Goal: Task Accomplishment & Management: Use online tool/utility

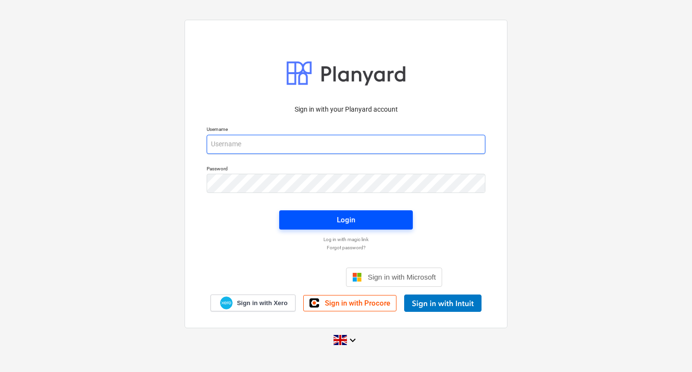
type input "[EMAIL_ADDRESS][DOMAIN_NAME]"
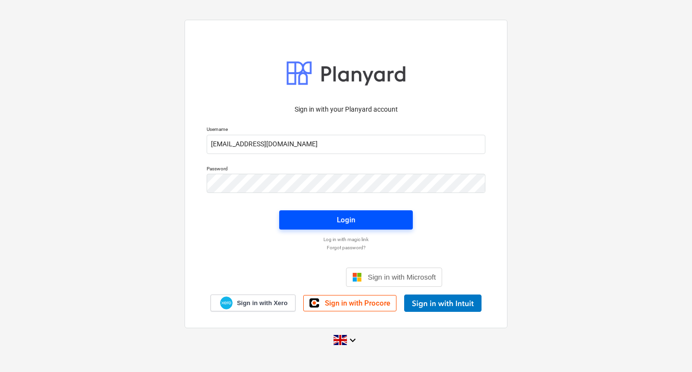
click at [299, 214] on span "Login" at bounding box center [346, 220] width 111 height 13
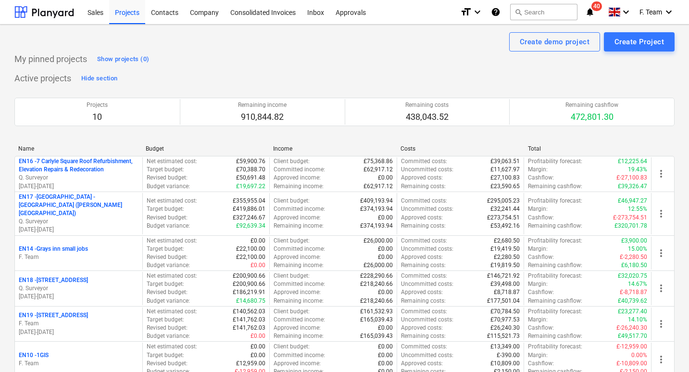
scroll to position [215, 0]
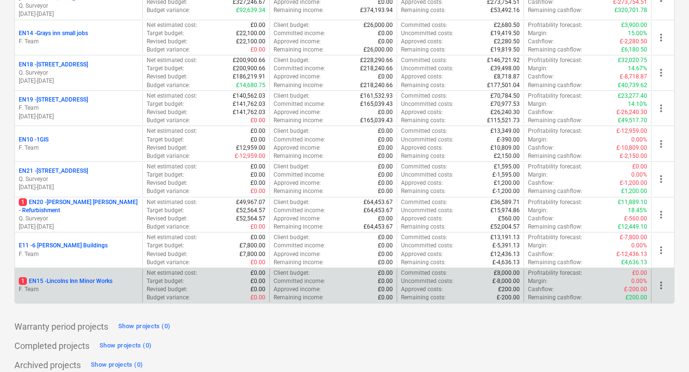
click at [63, 277] on p "1 EN15 - Lincolns Inn Minor Works" at bounding box center [66, 281] width 94 height 8
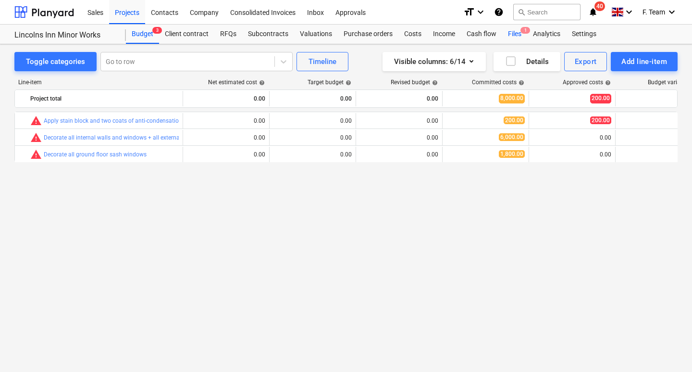
click at [515, 34] on div "Files 1" at bounding box center [515, 34] width 25 height 19
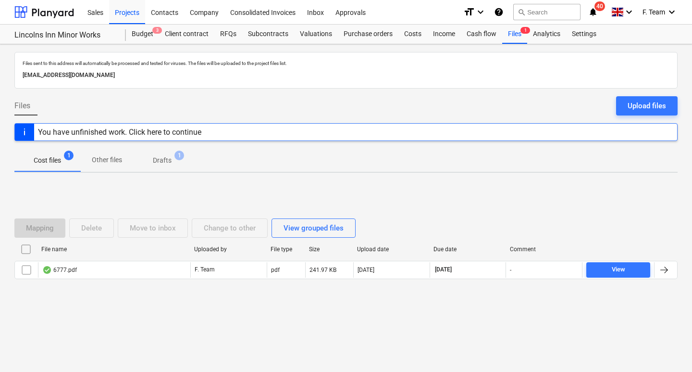
click at [156, 160] on p "Drafts" at bounding box center [162, 160] width 19 height 10
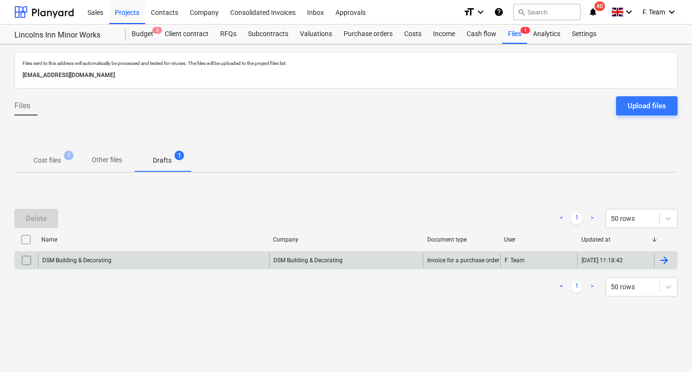
click at [152, 261] on div "DSM Building & Decorating" at bounding box center [153, 259] width 231 height 15
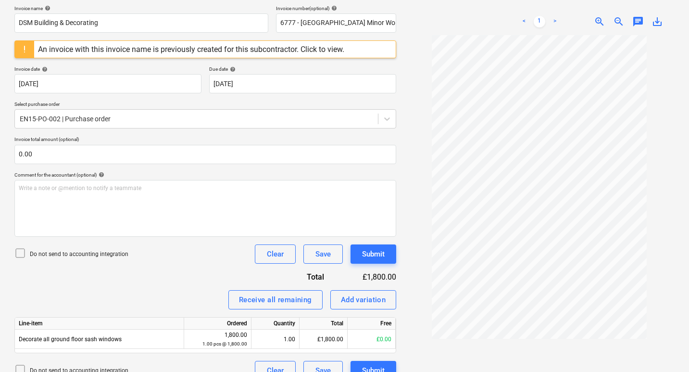
scroll to position [160, 0]
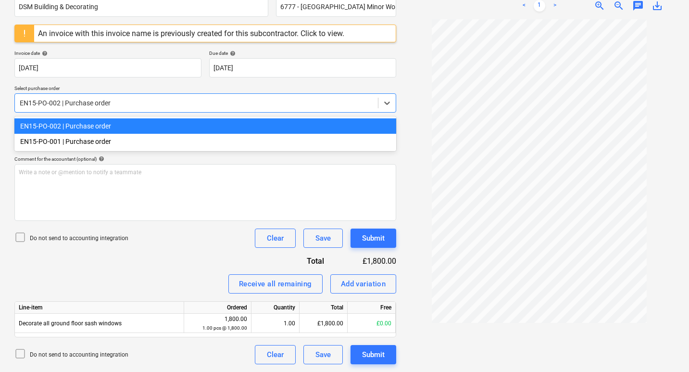
click at [59, 104] on div at bounding box center [196, 103] width 353 height 10
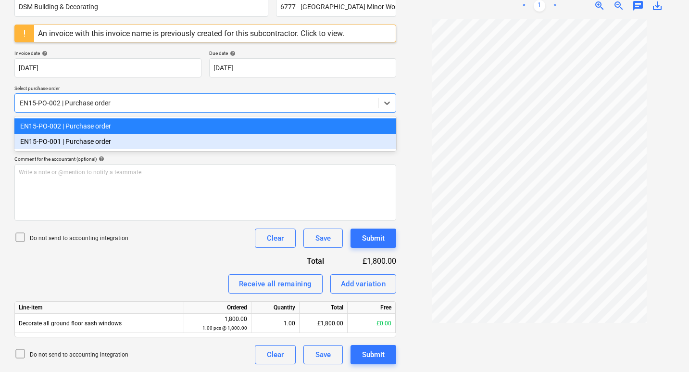
click at [68, 142] on div "EN15-PO-001 | Purchase order" at bounding box center [205, 141] width 382 height 15
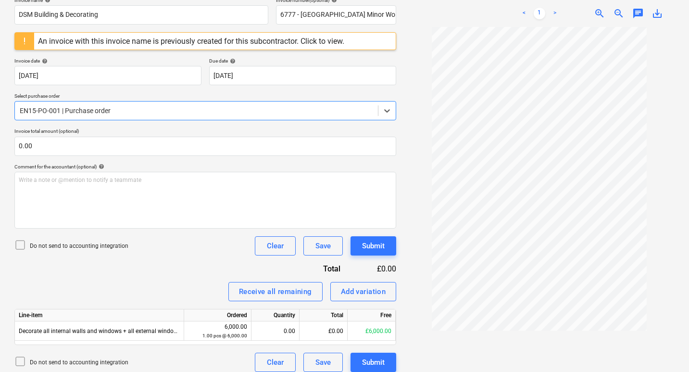
scroll to position [160, 0]
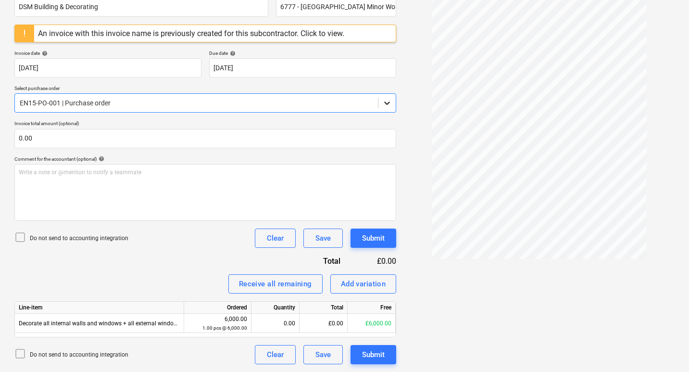
click at [389, 102] on icon at bounding box center [387, 103] width 6 height 3
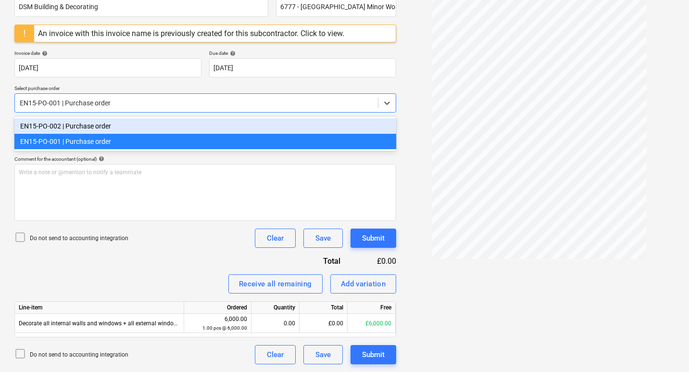
click at [217, 122] on div "EN15-PO-002 | Purchase order" at bounding box center [205, 125] width 382 height 15
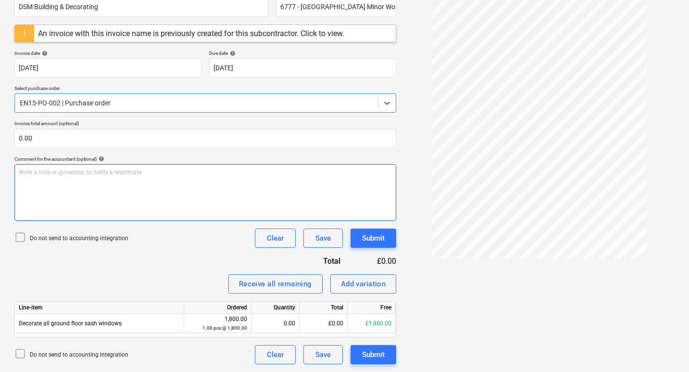
scroll to position [152, 0]
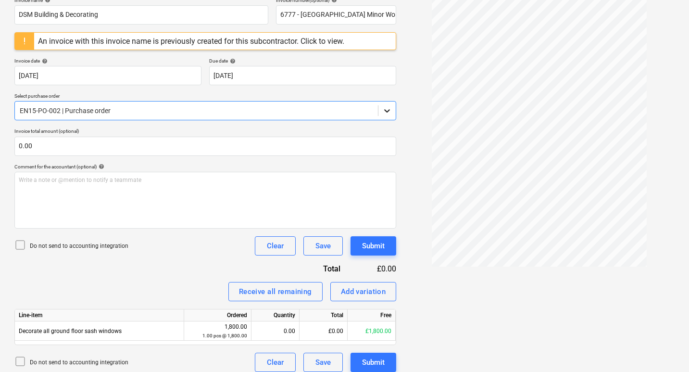
click at [381, 113] on div at bounding box center [386, 110] width 17 height 17
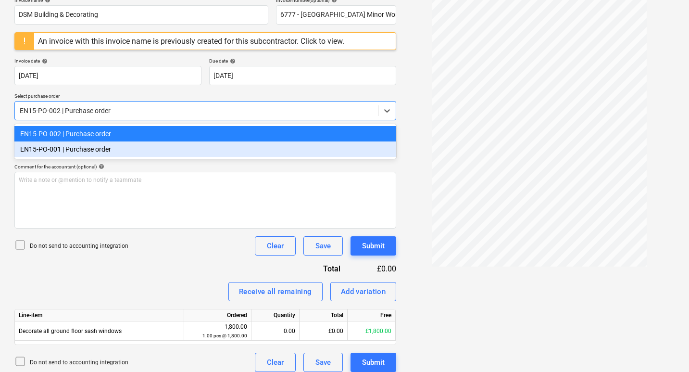
click at [251, 155] on div "EN15-PO-001 | Purchase order" at bounding box center [205, 148] width 382 height 15
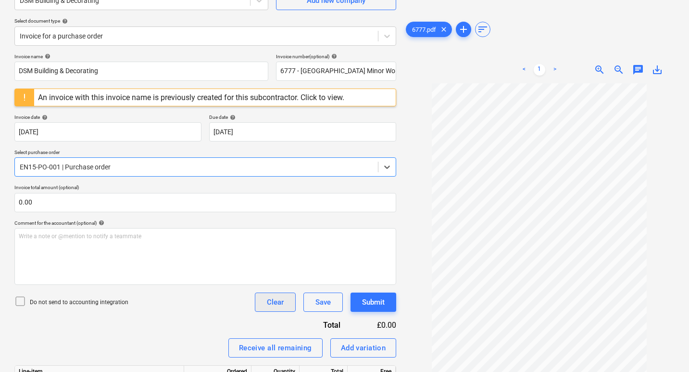
scroll to position [160, 0]
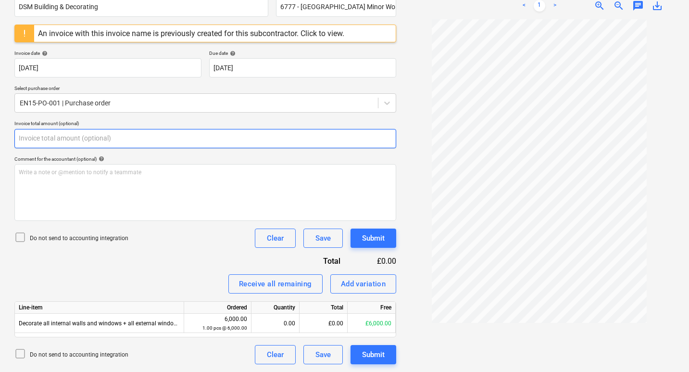
drag, startPoint x: 48, startPoint y: 137, endPoint x: 1, endPoint y: 138, distance: 46.7
click at [1, 138] on div "Create new document Select company DSM Building & Decorating Add new company Se…" at bounding box center [344, 128] width 689 height 488
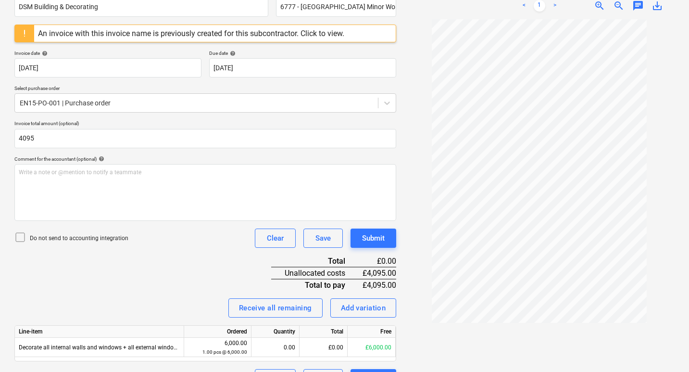
type input "4,095.00"
click at [134, 273] on div "Invoice name help DSM Building & Decorating Invoice number (optional) help 6777…" at bounding box center [205, 188] width 382 height 399
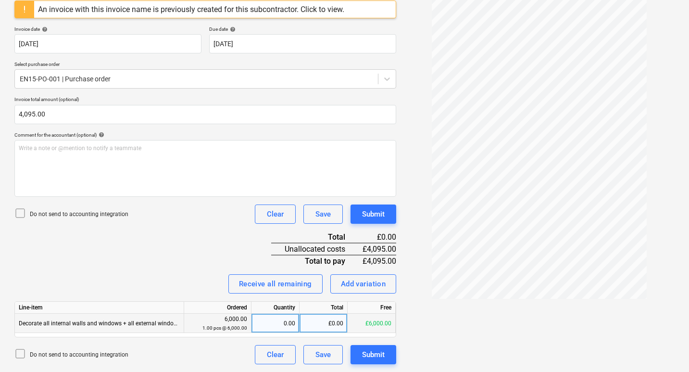
click at [277, 326] on div "0.00" at bounding box center [275, 323] width 40 height 19
click at [326, 327] on div "£0.00" at bounding box center [324, 323] width 48 height 19
type input "4095"
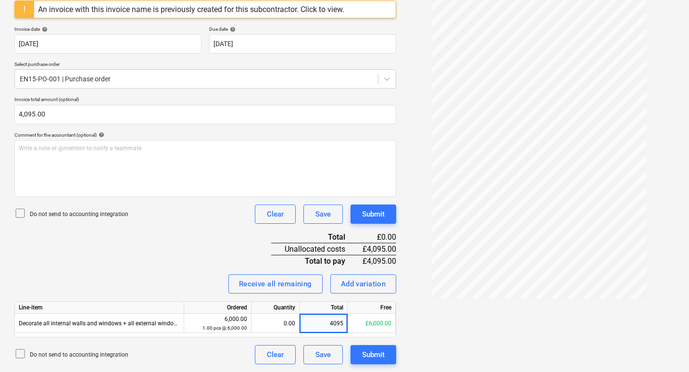
click at [207, 251] on div "Invoice name help DSM Building & Decorating Invoice number (optional) help 6777…" at bounding box center [205, 164] width 382 height 399
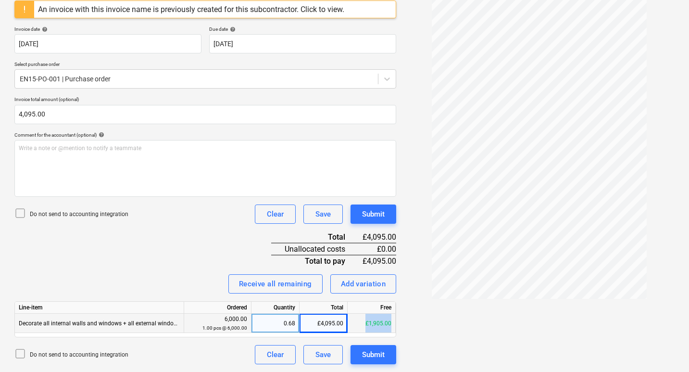
drag, startPoint x: 363, startPoint y: 322, endPoint x: 393, endPoint y: 322, distance: 30.3
click at [393, 322] on div "£1,905.00" at bounding box center [372, 323] width 48 height 19
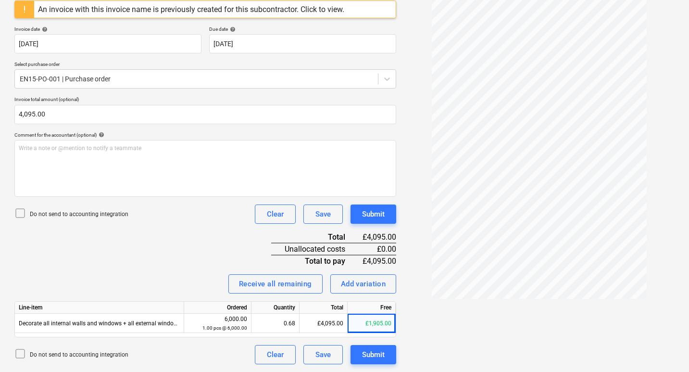
click at [169, 261] on div "Invoice name help DSM Building & Decorating Invoice number (optional) help 6777…" at bounding box center [205, 164] width 382 height 399
click at [317, 354] on div "Save" at bounding box center [322, 354] width 15 height 13
